Goal: Book appointment/travel/reservation

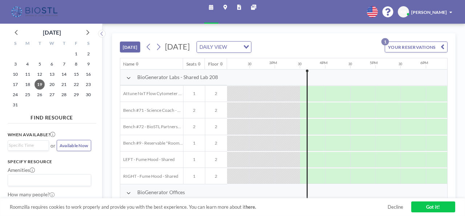
scroll to position [0, 709]
click at [92, 32] on icon at bounding box center [87, 31] width 9 height 9
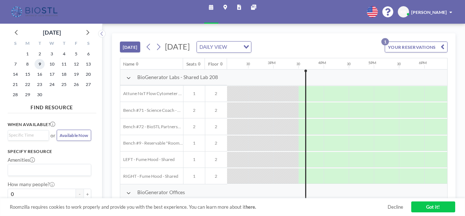
click at [40, 64] on span "9" at bounding box center [40, 64] width 10 height 10
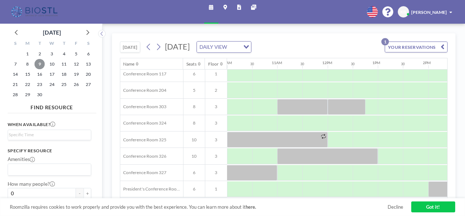
scroll to position [216, 504]
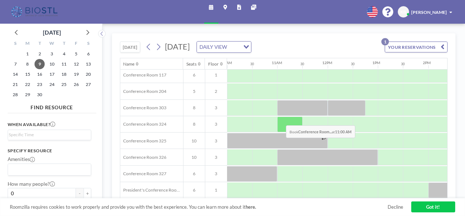
click at [281, 119] on div at bounding box center [289, 124] width 25 height 16
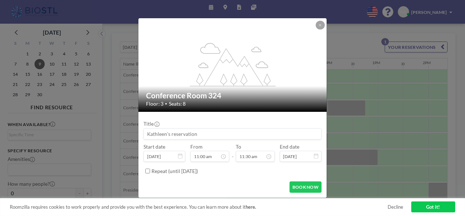
click at [215, 131] on input at bounding box center [232, 133] width 177 height 11
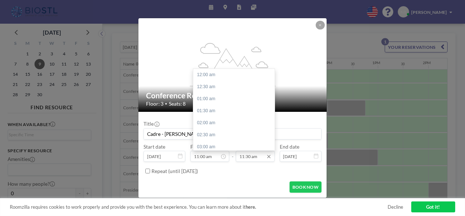
scroll to position [276, 0]
type input "Cadre - [PERSON_NAME]"
click at [271, 158] on icon at bounding box center [269, 156] width 6 height 6
click at [215, 121] on div "04:00 pm" at bounding box center [235, 123] width 85 height 12
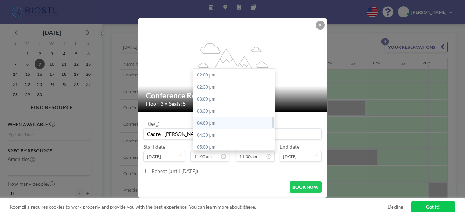
type input "04:00 pm"
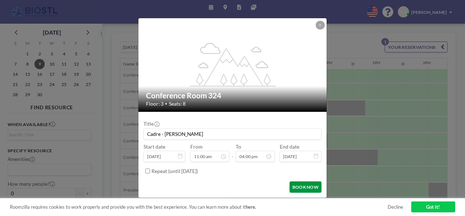
click at [303, 192] on button "BOOK NOW" at bounding box center [306, 186] width 32 height 11
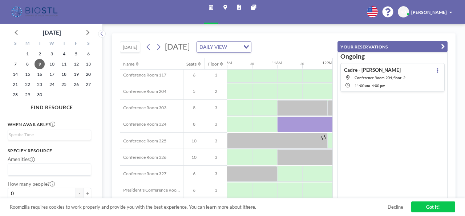
click at [190, 48] on span "[DATE]" at bounding box center [177, 46] width 25 height 9
click at [40, 84] on span "23" at bounding box center [40, 84] width 10 height 10
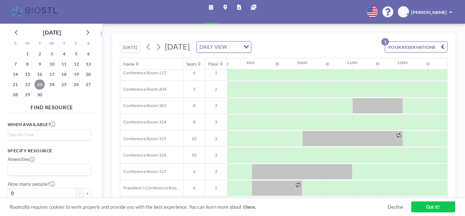
scroll to position [217, 428]
click at [39, 54] on span "2" at bounding box center [40, 54] width 10 height 10
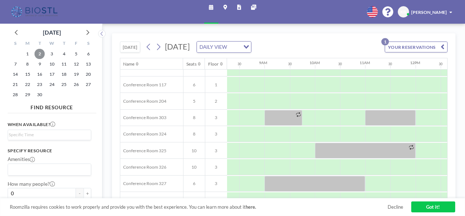
scroll to position [206, 424]
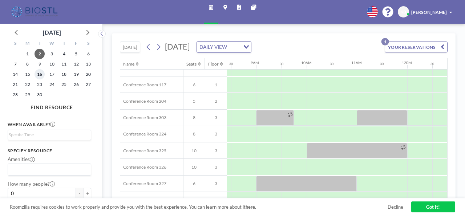
click at [42, 75] on span "16" at bounding box center [40, 74] width 10 height 10
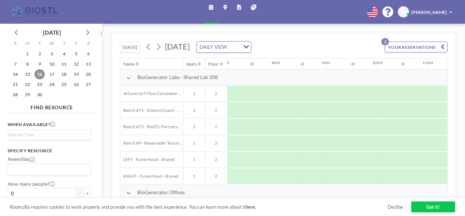
scroll to position [0, 354]
click at [402, 48] on button "YOUR RESERVATIONS 1" at bounding box center [416, 46] width 63 height 11
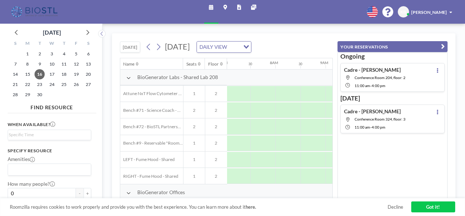
click at [420, 116] on div "Cadre - [PERSON_NAME] Conference Room 324, floor: 3 11:00 AM - 4:00 PM" at bounding box center [393, 118] width 104 height 29
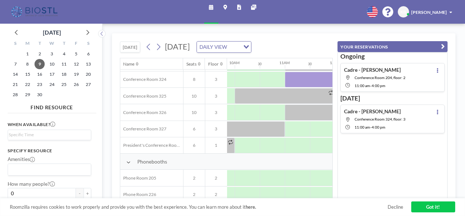
scroll to position [261, 496]
click at [437, 113] on icon at bounding box center [437, 111] width 1 height 5
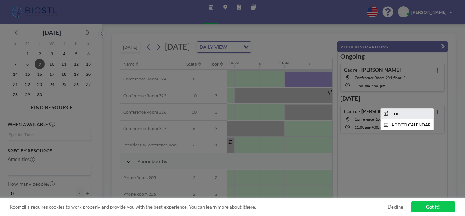
click at [393, 111] on li "EDIT" at bounding box center [407, 113] width 53 height 11
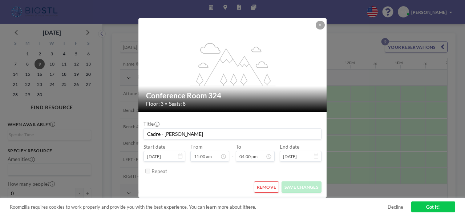
scroll to position [0, 496]
click at [269, 187] on button "REMOVE" at bounding box center [266, 186] width 25 height 11
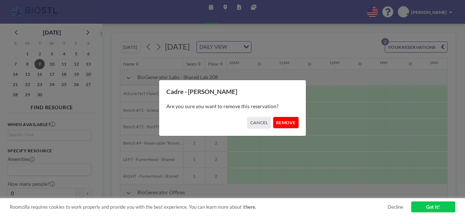
click at [287, 121] on button "REMOVE" at bounding box center [285, 122] width 25 height 11
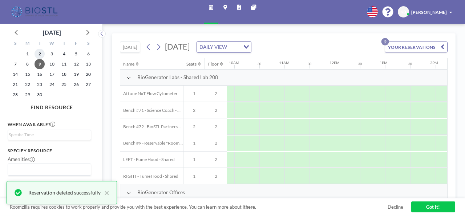
click at [37, 53] on span "2" at bounding box center [40, 54] width 10 height 10
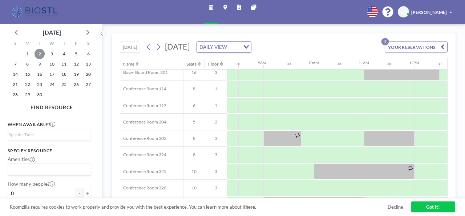
scroll to position [185, 419]
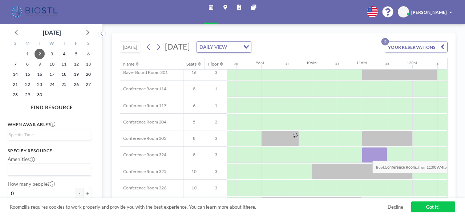
click at [367, 154] on div at bounding box center [374, 155] width 25 height 16
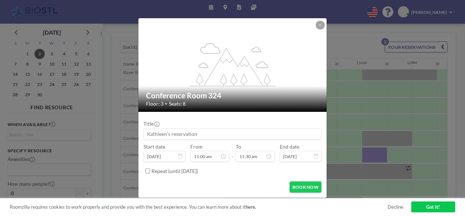
click at [196, 132] on input at bounding box center [232, 133] width 177 height 11
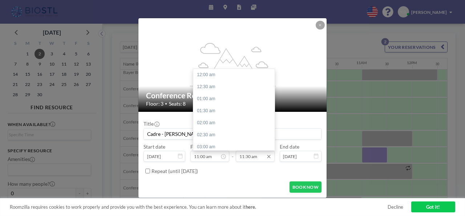
scroll to position [276, 0]
type input "Cadre - [PERSON_NAME]"
click at [260, 157] on input "11:30 am" at bounding box center [255, 156] width 39 height 11
click at [228, 116] on div "04:00 pm" at bounding box center [235, 112] width 85 height 12
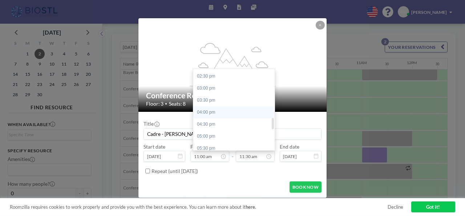
type input "04:00 pm"
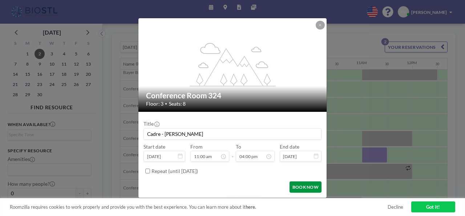
click at [309, 187] on button "BOOK NOW" at bounding box center [306, 186] width 32 height 11
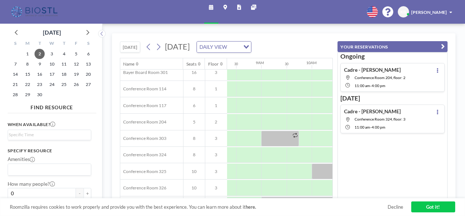
click at [436, 205] on link "Got it!" at bounding box center [434, 206] width 44 height 11
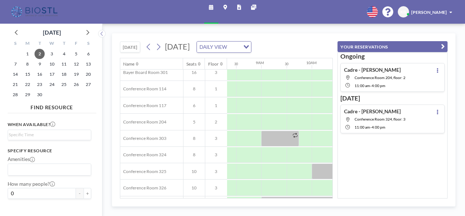
click at [434, 16] on div "KB [PERSON_NAME]" at bounding box center [426, 11] width 57 height 11
click at [432, 40] on span "Log out" at bounding box center [433, 43] width 15 height 6
